Goal: Transaction & Acquisition: Purchase product/service

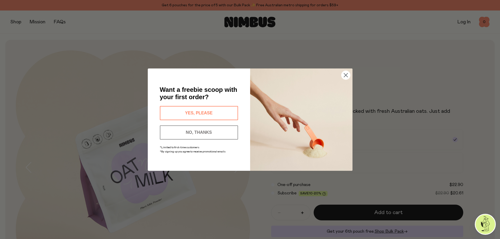
click at [209, 111] on button "YES, PLEASE" at bounding box center [199, 113] width 78 height 14
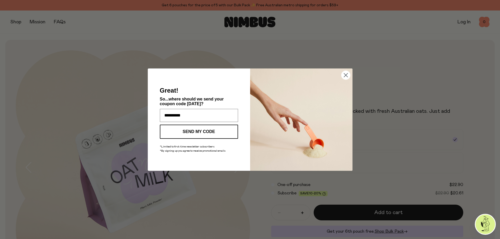
type input "**********"
click at [212, 129] on button "SEND MY CODE" at bounding box center [199, 132] width 78 height 14
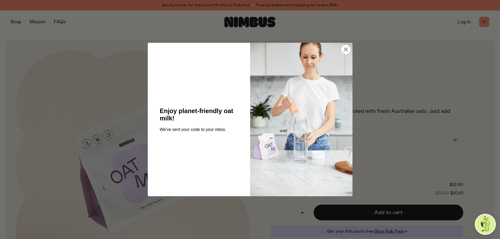
click at [347, 50] on circle "Close dialog" at bounding box center [345, 49] width 9 height 9
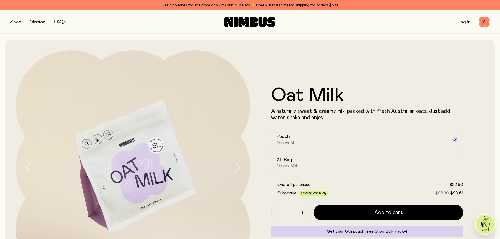
click at [16, 20] on button "button" at bounding box center [15, 21] width 11 height 7
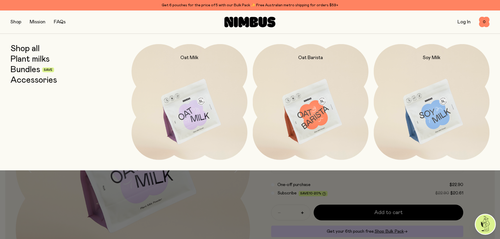
click at [27, 71] on link "Bundles" at bounding box center [25, 69] width 30 height 9
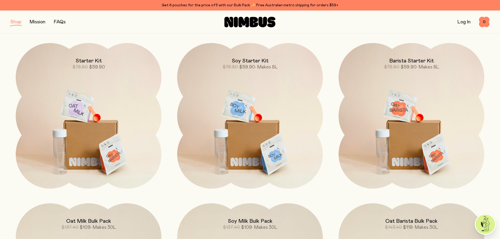
scroll to position [79, 0]
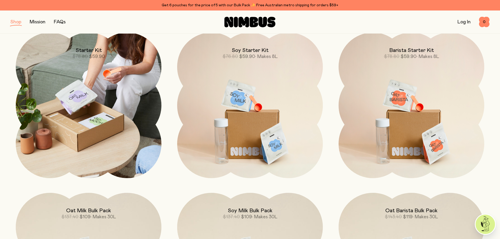
click at [101, 116] on img at bounding box center [89, 106] width 146 height 146
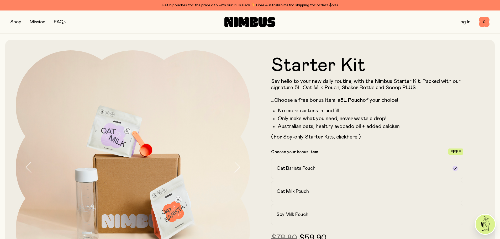
click at [16, 20] on button "button" at bounding box center [15, 21] width 11 height 7
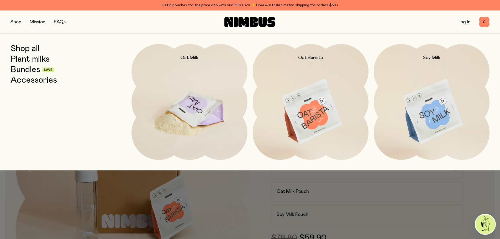
click at [194, 112] on img at bounding box center [189, 112] width 116 height 136
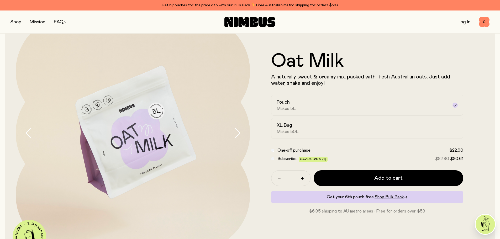
scroll to position [26, 0]
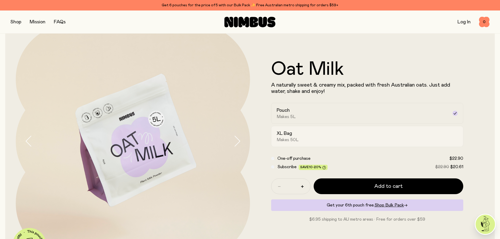
click at [349, 141] on div "XL Bag Makes 50L" at bounding box center [362, 136] width 172 height 12
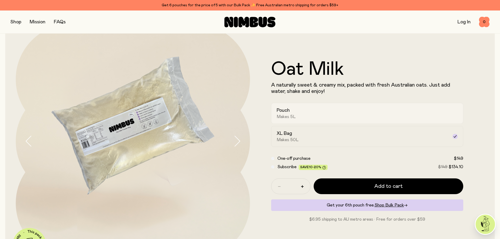
click at [361, 113] on div "Pouch Makes 5L" at bounding box center [362, 113] width 172 height 12
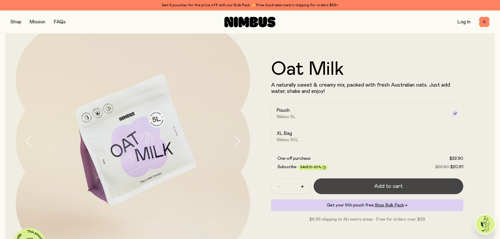
click at [416, 187] on button "Add to cart" at bounding box center [388, 186] width 150 height 16
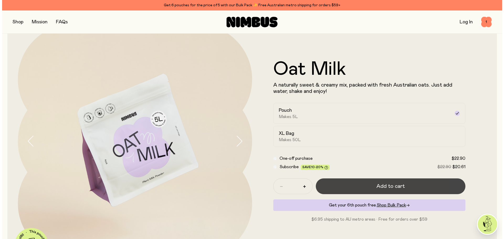
scroll to position [0, 0]
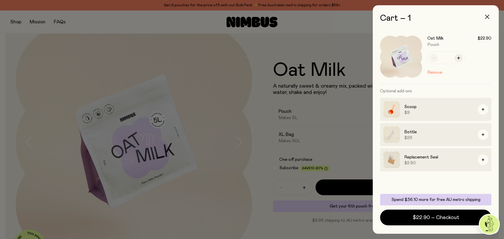
click at [489, 15] on button "button" at bounding box center [487, 16] width 13 height 13
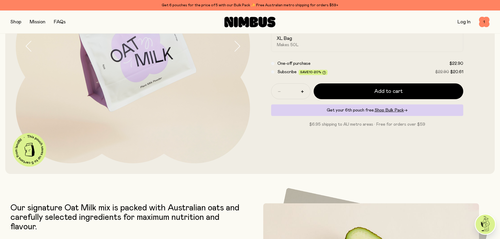
scroll to position [26, 0]
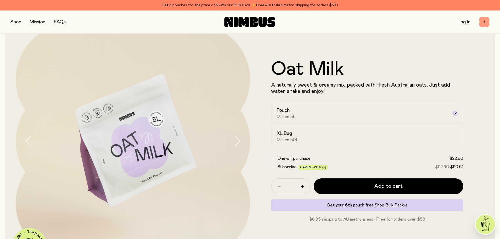
click at [484, 20] on span "1" at bounding box center [484, 22] width 10 height 10
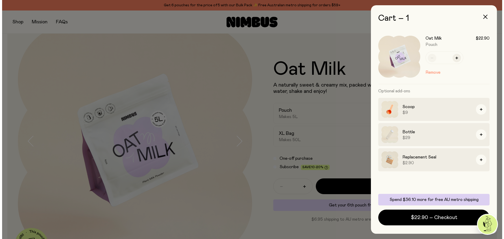
scroll to position [0, 0]
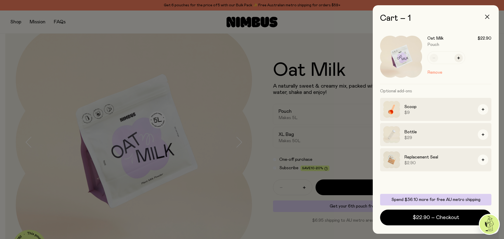
click at [486, 16] on icon "button" at bounding box center [487, 17] width 4 height 4
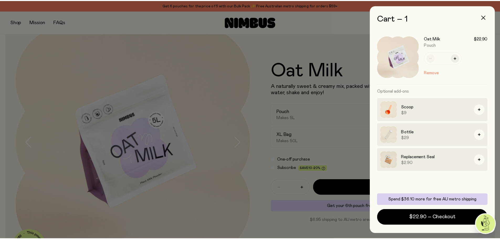
scroll to position [26, 0]
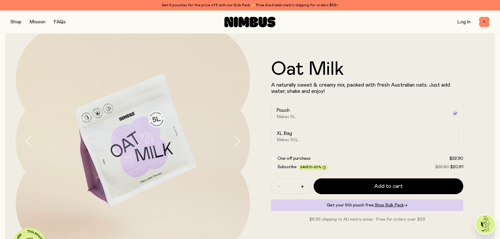
click at [17, 21] on button "button" at bounding box center [15, 21] width 11 height 7
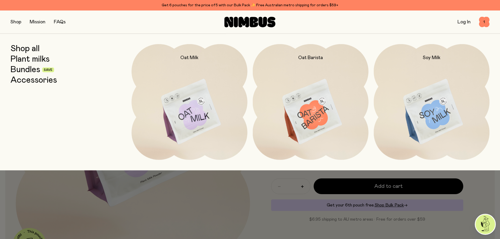
click at [29, 79] on link "Accessories" at bounding box center [33, 80] width 46 height 9
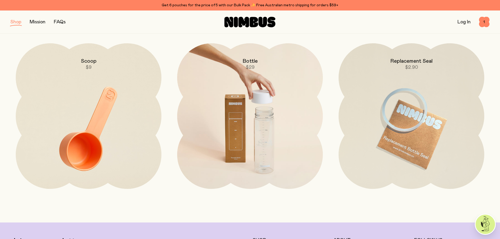
scroll to position [79, 0]
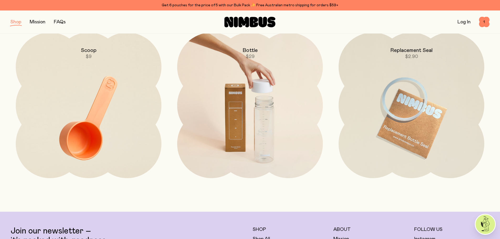
click at [257, 137] on img at bounding box center [250, 118] width 146 height 171
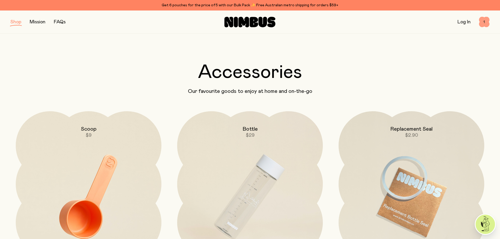
click at [482, 21] on span "1" at bounding box center [484, 22] width 10 height 10
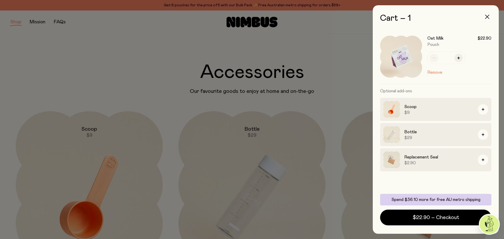
click at [488, 15] on icon "button" at bounding box center [487, 17] width 4 height 4
